Goal: Task Accomplishment & Management: Use online tool/utility

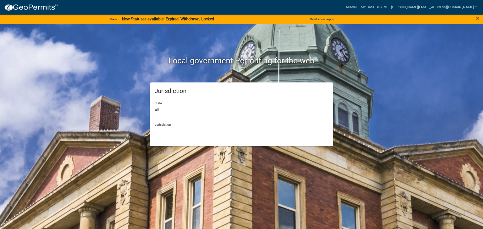
click at [366, 14] on nav "more_horiz Admin My Dashboard [PERSON_NAME][EMAIL_ADDRESS][DOMAIN_NAME] Admin A…" at bounding box center [241, 7] width 483 height 15
click at [358, 6] on link "Admin" at bounding box center [350, 8] width 15 height 10
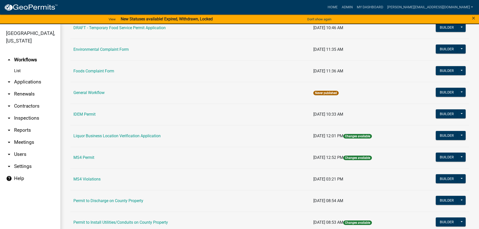
scroll to position [302, 0]
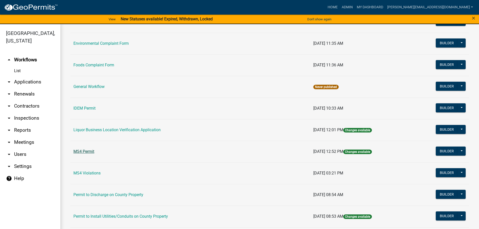
click at [84, 152] on link "MS4 Permit" at bounding box center [83, 151] width 21 height 5
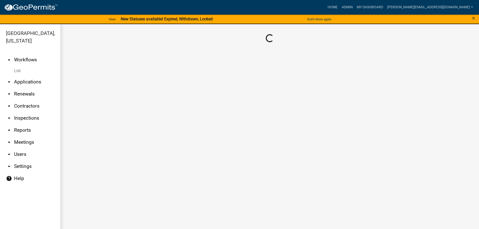
scroll to position [6, 0]
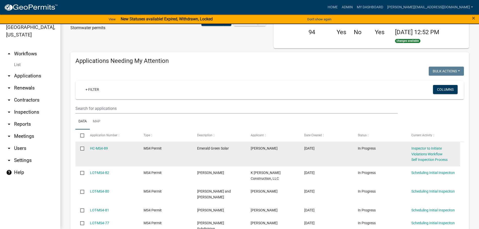
scroll to position [25, 0]
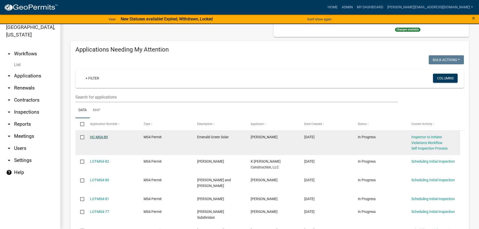
click at [101, 137] on link "HC-MS4-89" at bounding box center [99, 137] width 18 height 4
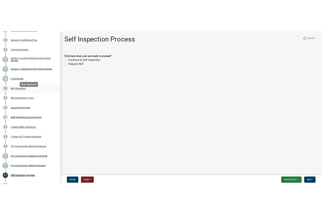
scroll to position [427, 0]
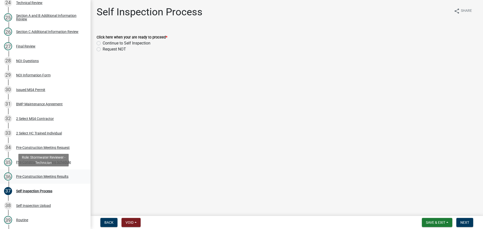
click at [63, 175] on div "Pre-Construction Meeting Results" at bounding box center [42, 177] width 52 height 4
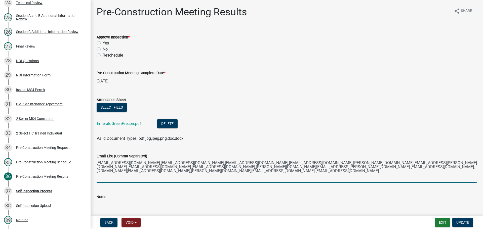
click at [454, 168] on textarea "aheller@quantaservices.com,ndodson@quantaservices.com,msprague@blattnerenergy.c…" at bounding box center [287, 171] width 380 height 24
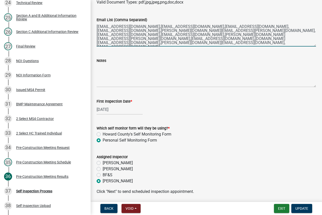
scroll to position [151, 0]
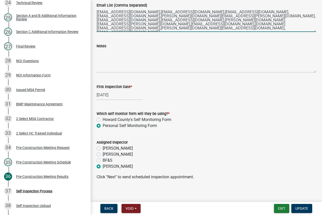
click at [247, 25] on textarea "aheller@quantaservices.com,ndodson@quantaservices.com,msprague@blattnerenergy.c…" at bounding box center [206, 20] width 219 height 24
click at [272, 28] on textarea "aheller@quantaservices.com,ndodson@quantaservices.com,msprague@blattnerenergy.c…" at bounding box center [206, 20] width 219 height 24
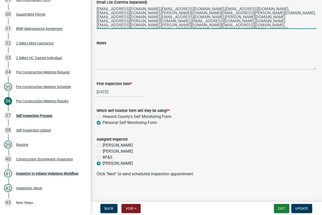
scroll to position [155, 0]
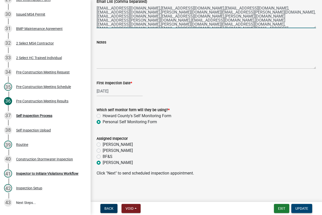
type textarea "aheller@quantaservices.com,ndodson@quantaservices.com,msprague@blattnerenergy.c…"
click at [301, 208] on span "Update" at bounding box center [301, 208] width 13 height 4
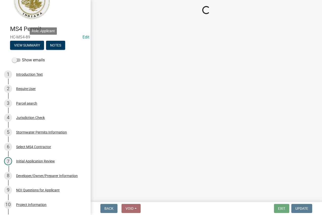
scroll to position [0, 0]
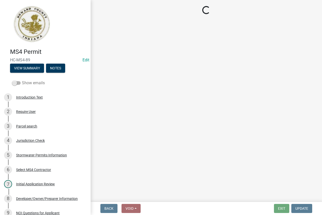
click at [18, 83] on span at bounding box center [16, 83] width 9 height 4
click at [22, 80] on input "Show emails" at bounding box center [22, 80] width 0 height 0
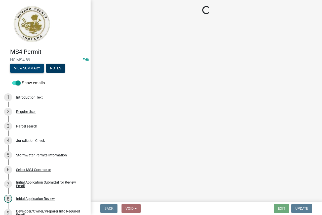
click at [29, 69] on button "View Summary" at bounding box center [27, 68] width 34 height 9
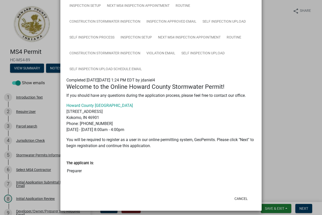
scroll to position [466, 0]
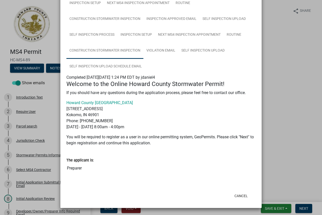
click at [124, 53] on link "Construction Stormwater Inspection" at bounding box center [104, 51] width 77 height 16
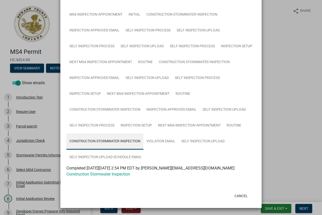
scroll to position [375, 0]
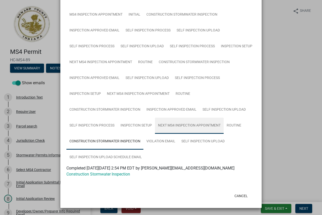
click at [193, 127] on link "Next MS4 Inspection Appointment" at bounding box center [189, 126] width 69 height 16
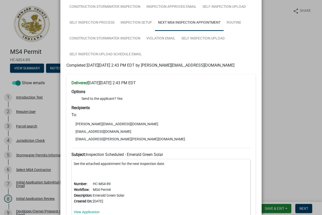
scroll to position [475, 0]
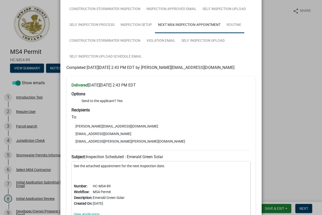
click at [233, 26] on link "Routine" at bounding box center [233, 25] width 21 height 16
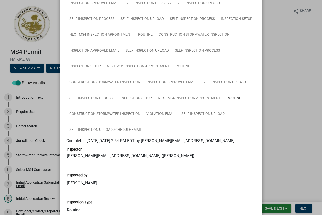
scroll to position [427, 0]
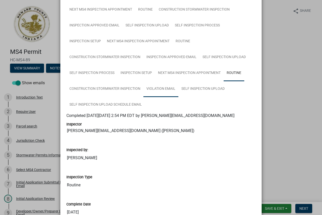
click at [156, 87] on link "Violation Email" at bounding box center [160, 89] width 35 height 16
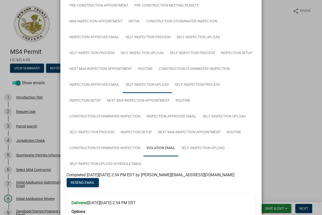
scroll to position [377, 0]
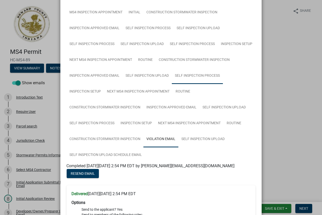
click at [186, 78] on link "Self Inspection Process" at bounding box center [197, 76] width 51 height 16
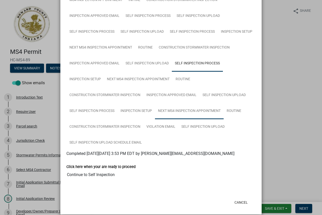
scroll to position [396, 0]
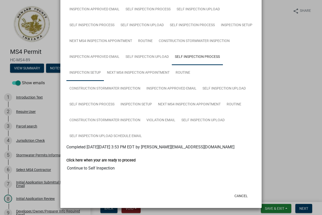
click at [93, 74] on link "Inspection Setup" at bounding box center [84, 73] width 37 height 16
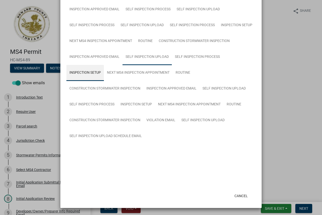
scroll to position [369, 0]
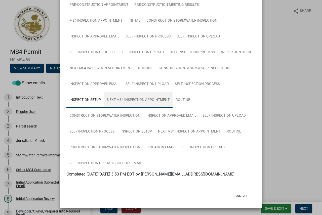
click at [134, 99] on link "Next MS4 Inspection Appointment" at bounding box center [138, 100] width 69 height 16
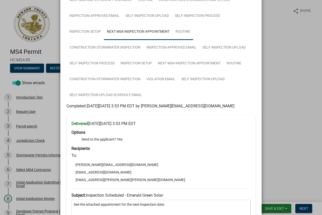
scroll to position [428, 0]
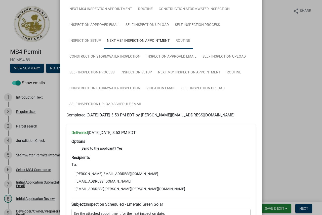
click at [184, 40] on link "Routine" at bounding box center [182, 41] width 21 height 16
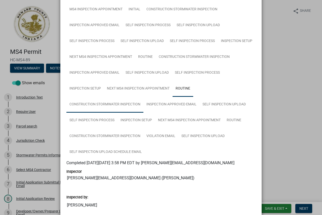
scroll to position [377, 0]
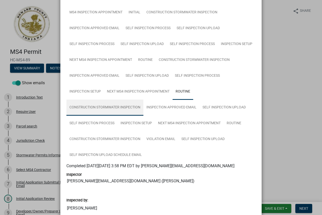
click at [87, 106] on link "Construction Stormwater Inspection" at bounding box center [104, 108] width 77 height 16
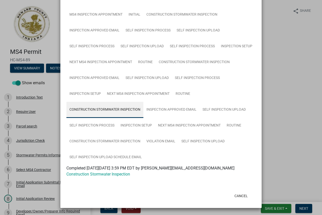
scroll to position [375, 0]
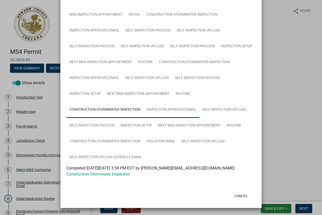
click at [153, 114] on link "Inspection Approved Email" at bounding box center [171, 110] width 56 height 16
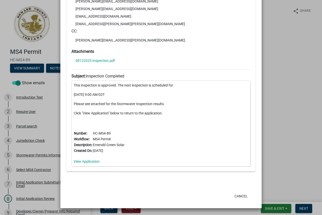
scroll to position [694, 0]
click at [239, 199] on button "Cancel" at bounding box center [240, 195] width 21 height 9
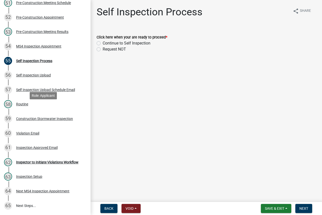
scroll to position [830, 0]
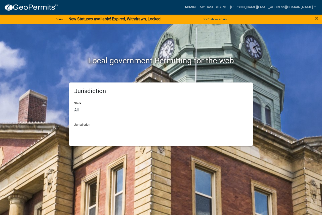
click at [198, 7] on link "Admin" at bounding box center [190, 8] width 15 height 10
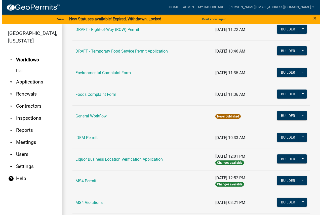
scroll to position [352, 0]
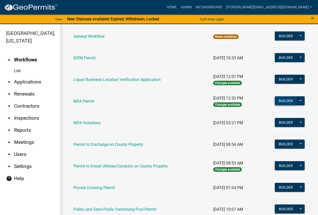
click at [279, 101] on button "Builder" at bounding box center [286, 100] width 22 height 9
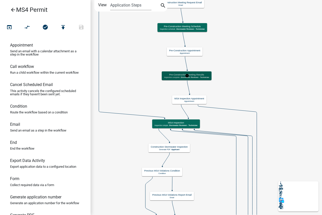
click at [195, 76] on h5 "Pre-Construction Meeting Results" at bounding box center [186, 74] width 45 height 3
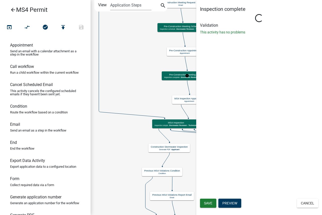
select select "A1534ADC-D787-4504-80BC-9B30F174B6FA"
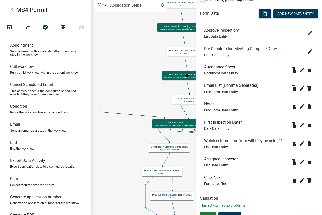
scroll to position [184, 0]
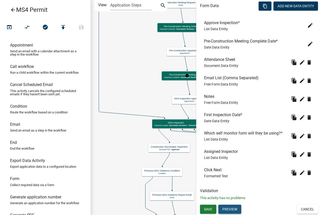
click at [234, 205] on button "Preview" at bounding box center [229, 209] width 23 height 9
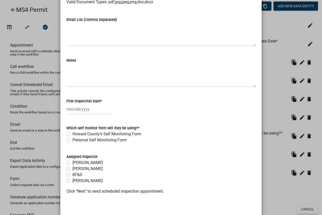
scroll to position [166, 0]
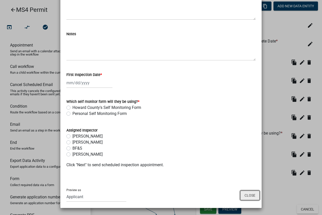
click at [243, 193] on button "Close" at bounding box center [249, 196] width 19 height 10
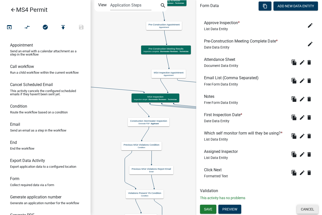
click at [301, 206] on button "Cancel" at bounding box center [307, 209] width 21 height 9
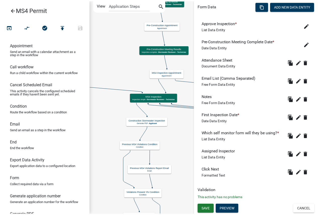
scroll to position [0, 0]
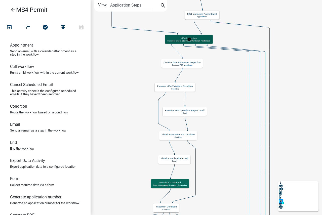
click at [204, 39] on h5 "MS4 Inspection" at bounding box center [188, 38] width 43 height 3
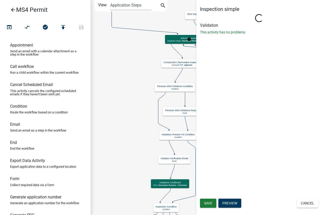
select select "A1534ADC-D787-4504-80BC-9B30F174B6FA"
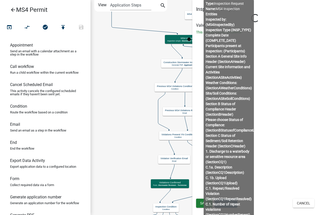
select select "924de85d-32e6-4d80-a799-ca6b14e4cd9b"
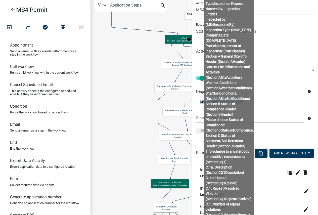
scroll to position [25, 0]
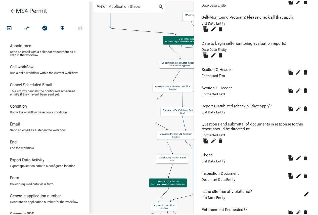
scroll to position [2466, 0]
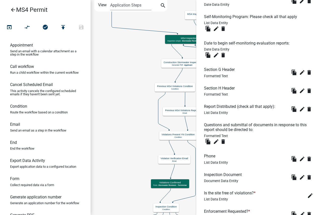
click at [256, 109] on h6 "Report Distributed (check all that apply):" at bounding box center [240, 106] width 73 height 5
click at [299, 112] on icon "edit" at bounding box center [302, 109] width 6 height 6
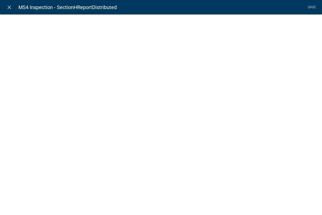
select select "list-data"
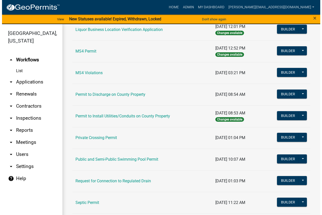
scroll to position [402, 0]
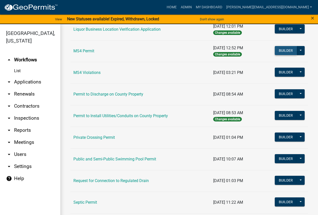
click at [282, 50] on button "Builder" at bounding box center [286, 50] width 22 height 9
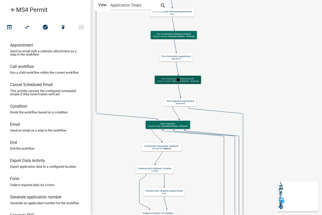
click at [191, 79] on h5 "Pre-Construction Meeting Results" at bounding box center [178, 78] width 42 height 3
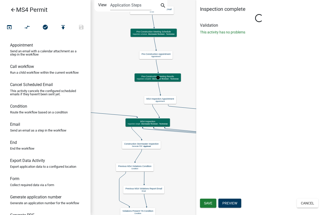
select select "A1534ADC-D787-4504-80BC-9B30F174B6FA"
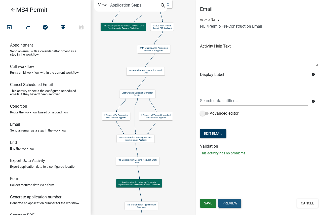
click at [235, 205] on button "Preview" at bounding box center [229, 203] width 23 height 9
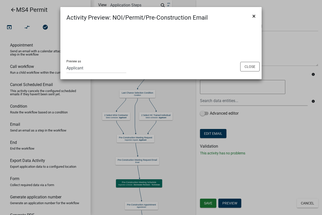
click at [254, 20] on button "×" at bounding box center [253, 16] width 11 height 14
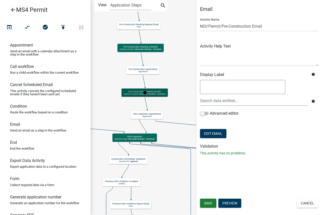
select select "A1534ADC-D787-4504-80BC-9B30F174B6FA"
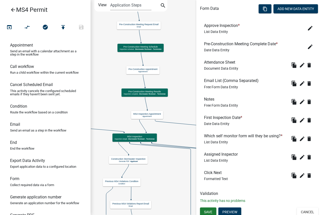
scroll to position [184, 0]
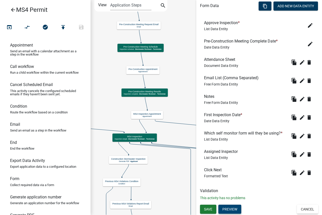
click at [233, 209] on button "Preview" at bounding box center [229, 209] width 23 height 9
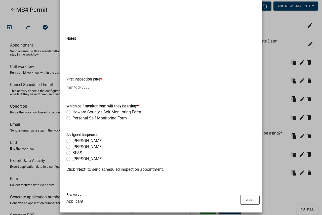
scroll to position [166, 0]
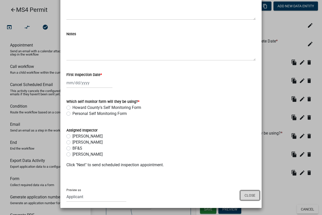
click at [251, 196] on button "Close" at bounding box center [249, 196] width 19 height 10
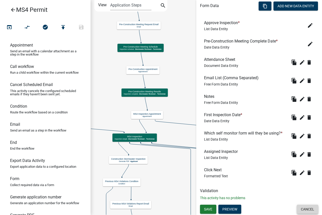
click at [309, 208] on button "Cancel" at bounding box center [307, 209] width 21 height 9
